Goal: Navigation & Orientation: Understand site structure

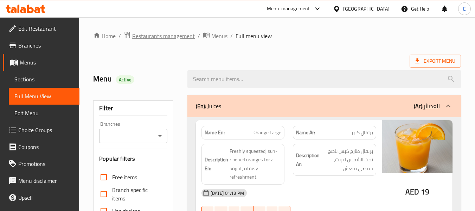
click at [175, 36] on span "Restaurants management" at bounding box center [163, 36] width 63 height 8
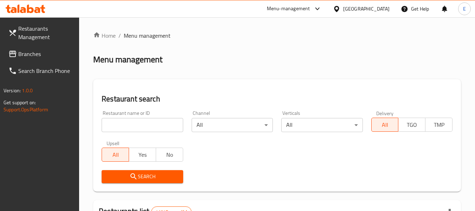
click at [30, 55] on span "Branches" at bounding box center [46, 54] width 56 height 8
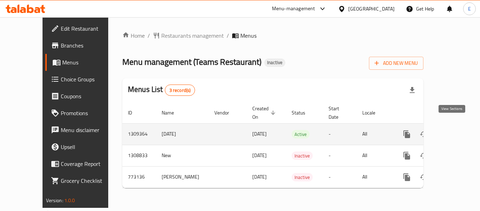
click at [458, 126] on link "enhanced table" at bounding box center [457, 134] width 17 height 17
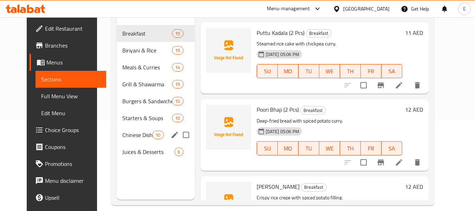
scroll to position [98, 0]
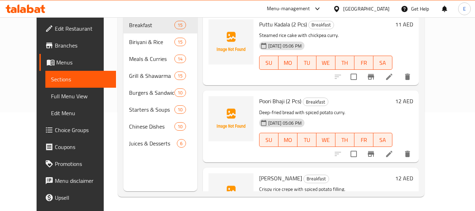
click at [45, 102] on link "Full Menu View" at bounding box center [80, 96] width 71 height 17
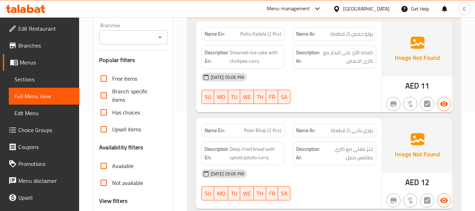
drag, startPoint x: 37, startPoint y: 81, endPoint x: 220, endPoint y: 3, distance: 199.0
click at [37, 81] on span "Sections" at bounding box center [43, 79] width 59 height 8
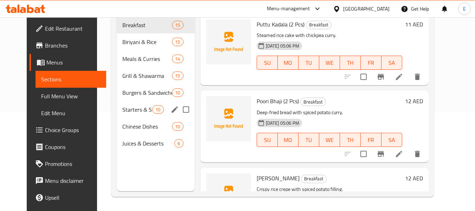
click at [138, 104] on div "Starters & Soups 10" at bounding box center [156, 109] width 78 height 17
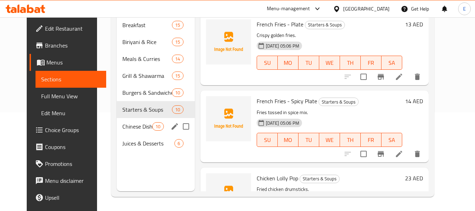
click at [122, 126] on span "Chinese Dishes" at bounding box center [137, 126] width 30 height 8
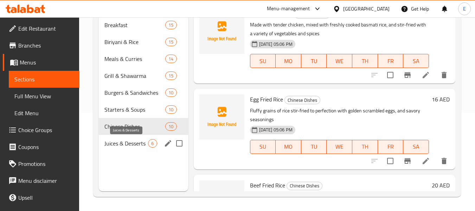
click at [138, 144] on span "Juices & Desserts" at bounding box center [126, 143] width 44 height 8
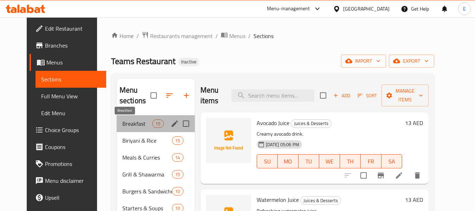
click at [134, 127] on span "Breakfast" at bounding box center [137, 123] width 30 height 8
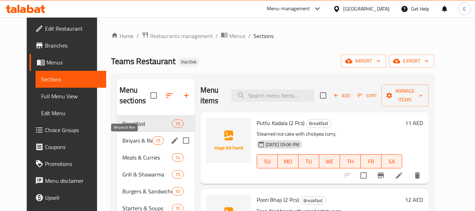
click at [133, 140] on span "Biriyani & Rice" at bounding box center [137, 140] width 30 height 8
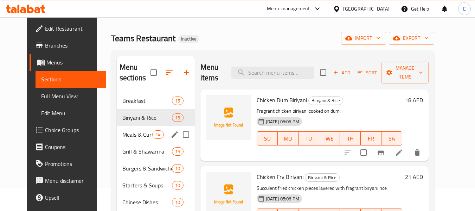
scroll to position [35, 0]
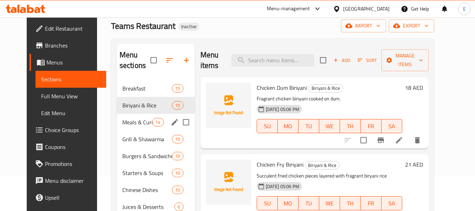
click at [122, 129] on div "Meals & Curries 14" at bounding box center [156, 122] width 78 height 17
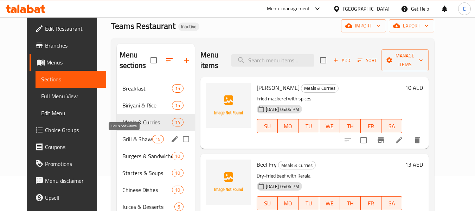
click at [127, 140] on span "Grill & Shawarma" at bounding box center [137, 139] width 30 height 8
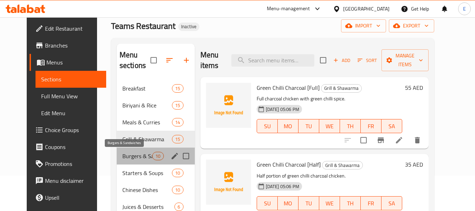
click at [126, 153] on span "Burgers & Sandwiches" at bounding box center [137, 156] width 30 height 8
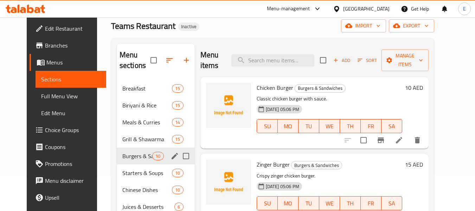
scroll to position [70, 0]
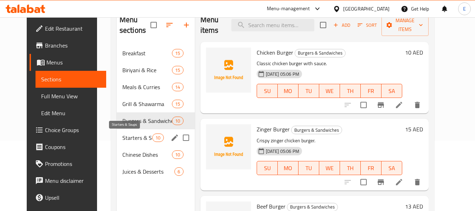
click at [127, 141] on span "Starters & Soups" at bounding box center [137, 137] width 30 height 8
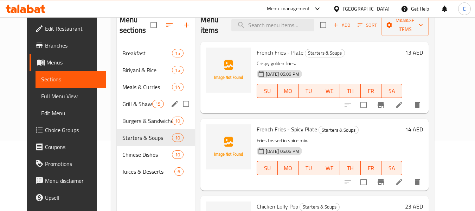
click at [131, 108] on div "Grill & Shawarma 15" at bounding box center [156, 103] width 78 height 17
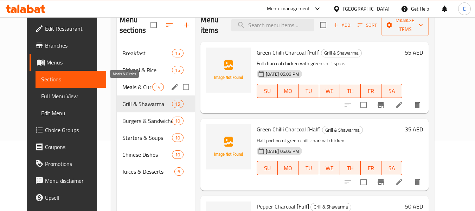
click at [132, 84] on span "Meals & Curries" at bounding box center [137, 87] width 30 height 8
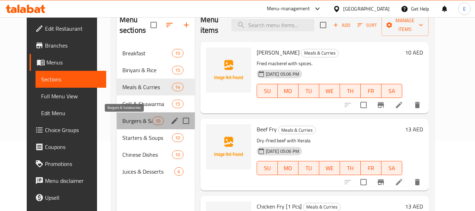
click at [143, 118] on span "Burgers & Sandwiches" at bounding box center [137, 120] width 30 height 8
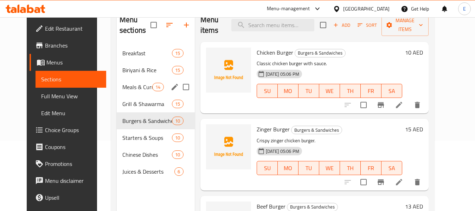
click at [131, 101] on span "Grill & Shawarma" at bounding box center [147, 103] width 50 height 8
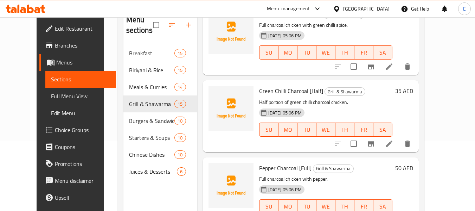
scroll to position [105, 0]
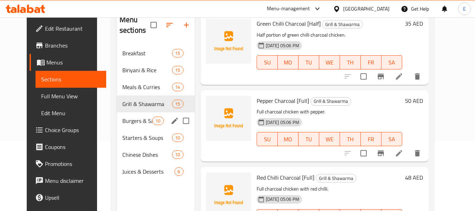
click at [127, 124] on span "Burgers & Sandwiches" at bounding box center [137, 120] width 30 height 8
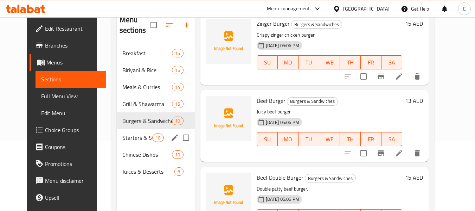
click at [128, 134] on span "Starters & Soups" at bounding box center [137, 137] width 30 height 8
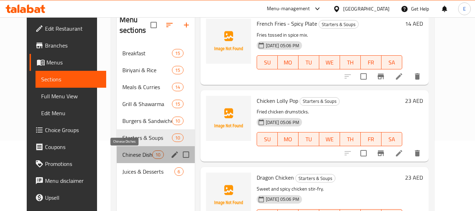
click at [128, 153] on span "Chinese Dishes" at bounding box center [137, 154] width 30 height 8
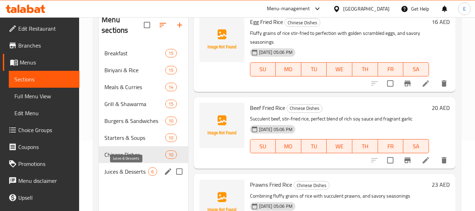
click at [128, 169] on span "Juices & Desserts" at bounding box center [126, 171] width 44 height 8
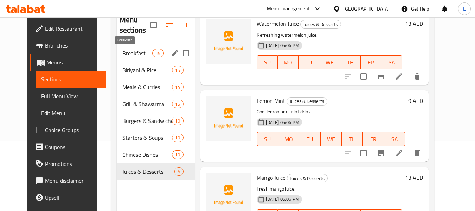
click at [122, 55] on span "Breakfast" at bounding box center [137, 53] width 30 height 8
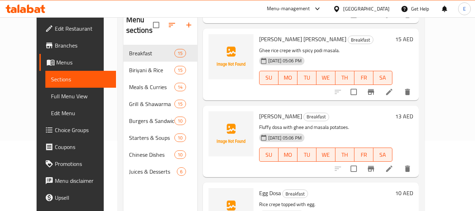
scroll to position [246, 0]
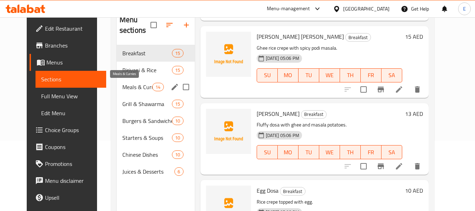
click at [122, 89] on span "Meals & Curries" at bounding box center [137, 87] width 30 height 8
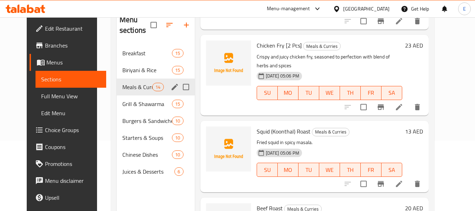
click at [122, 73] on span "Biriyani & Rice" at bounding box center [147, 70] width 50 height 8
